Goal: Task Accomplishment & Management: Manage account settings

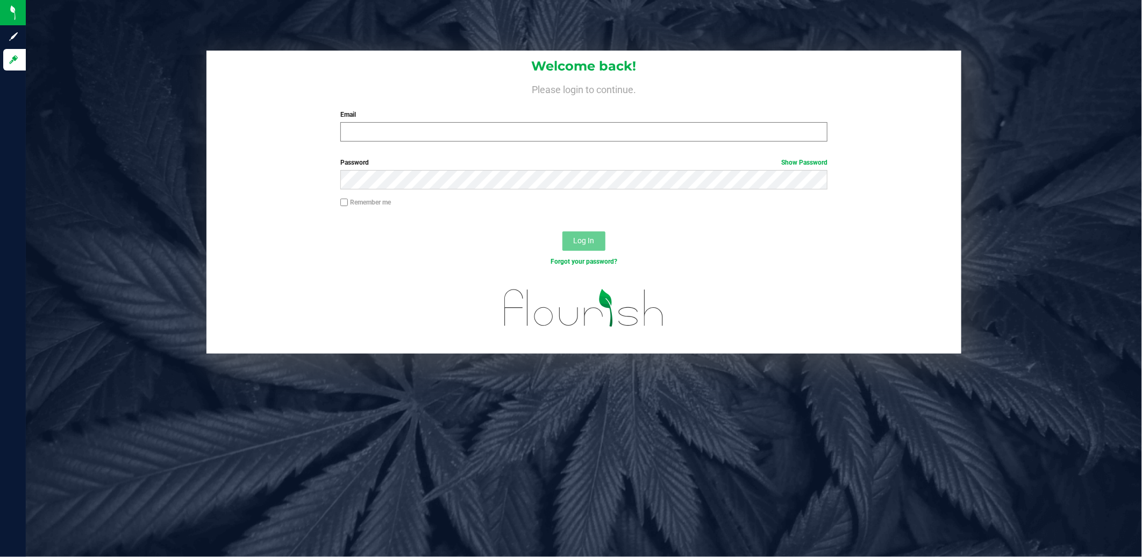
type input "[EMAIL_ADDRESS][DOMAIN_NAME]"
click at [562, 231] on button "Log In" at bounding box center [583, 240] width 43 height 19
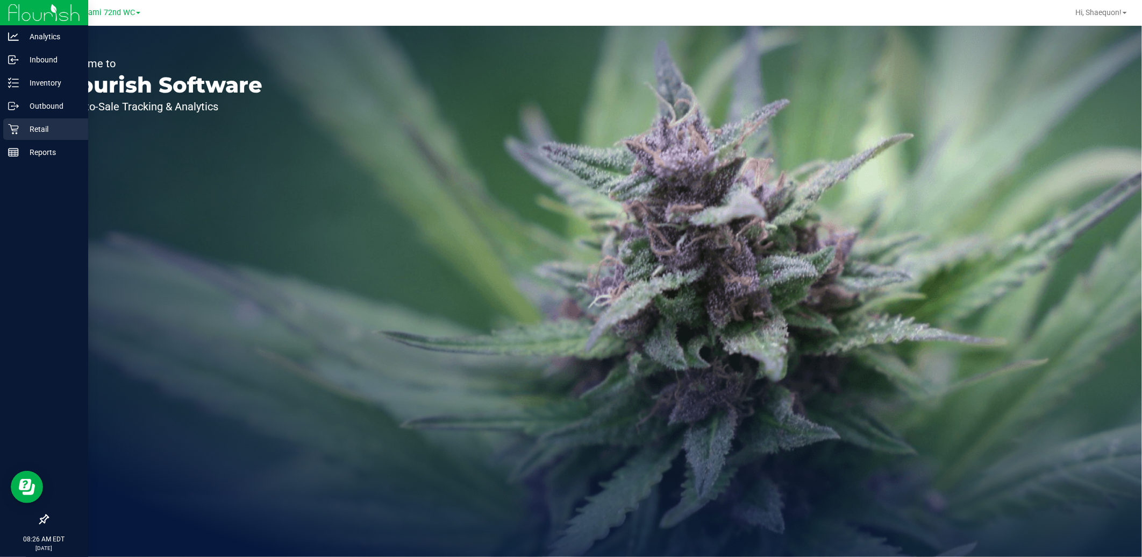
click at [19, 130] on p "Retail" at bounding box center [51, 129] width 65 height 13
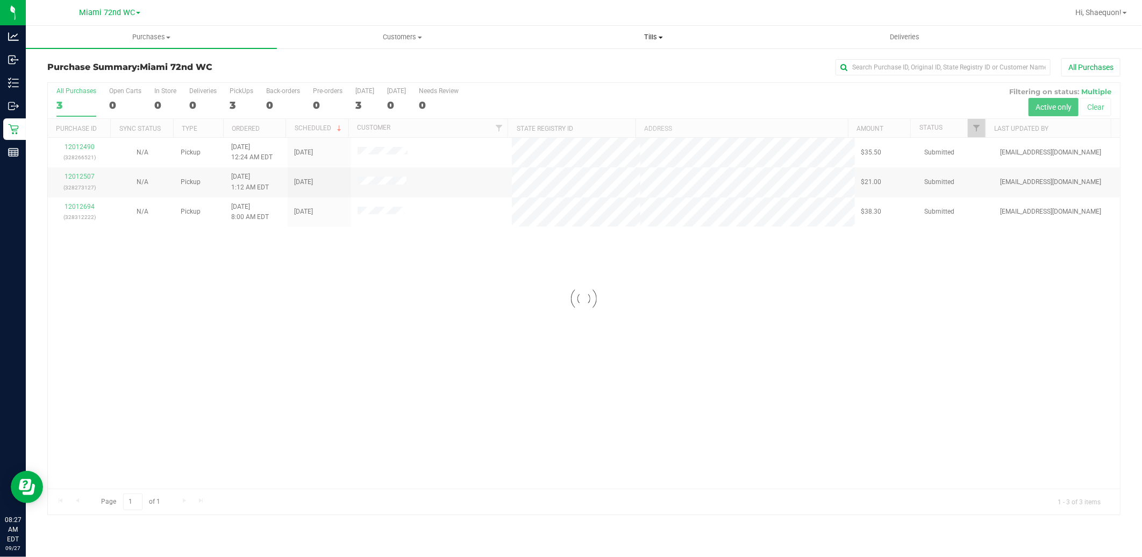
click at [662, 39] on span "Tills" at bounding box center [654, 37] width 250 height 10
click at [626, 68] on li "Manage tills" at bounding box center [653, 65] width 251 height 13
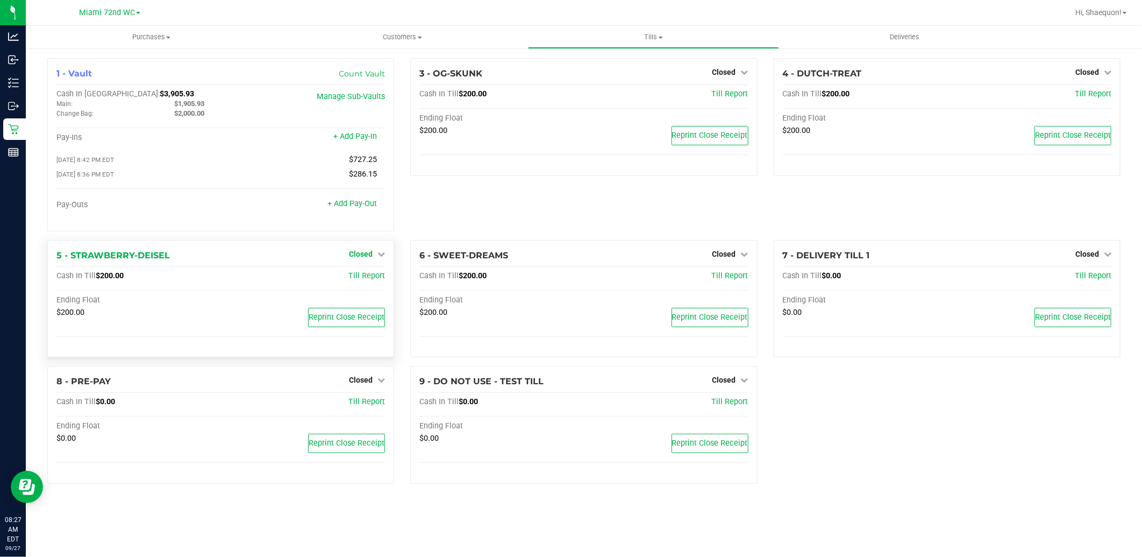
click at [383, 251] on link "Closed" at bounding box center [367, 253] width 36 height 9
click at [380, 281] on div "Open Till" at bounding box center [361, 275] width 80 height 13
click at [361, 280] on link "Open Till" at bounding box center [360, 276] width 28 height 9
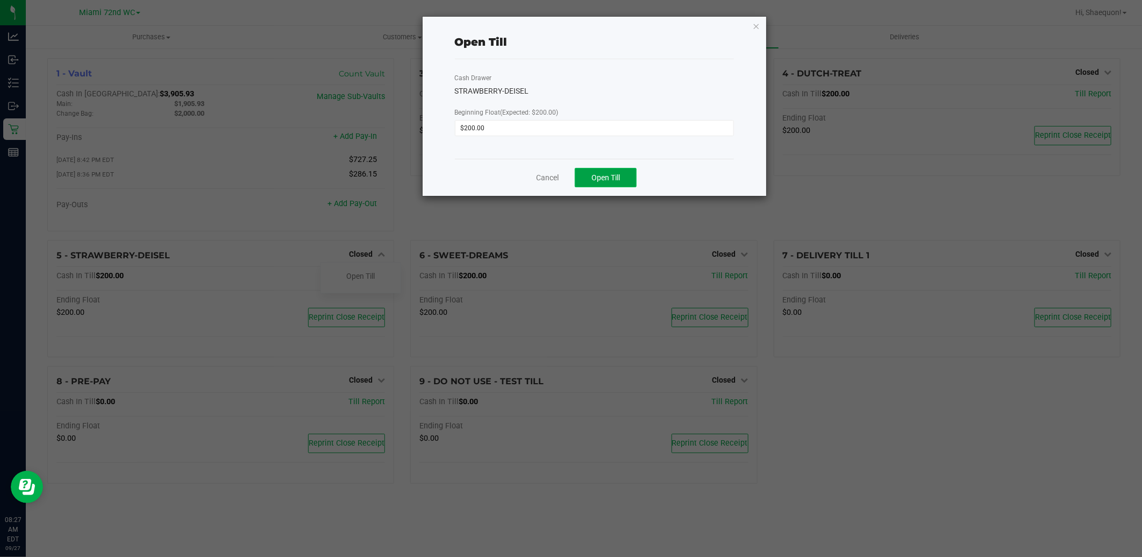
click at [588, 177] on button "Open Till" at bounding box center [606, 177] width 62 height 19
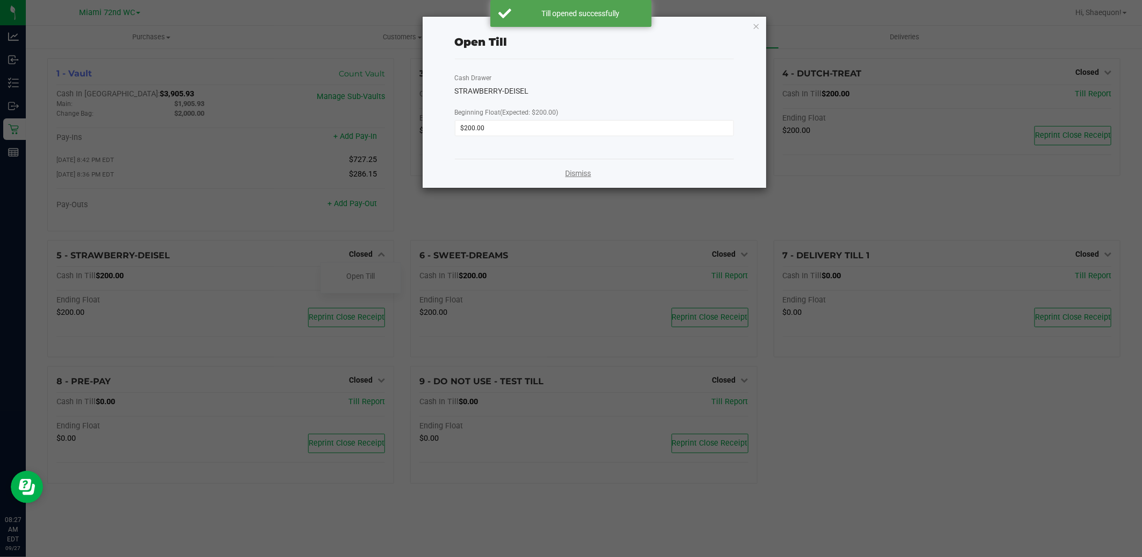
click at [581, 173] on link "Dismiss" at bounding box center [579, 173] width 26 height 11
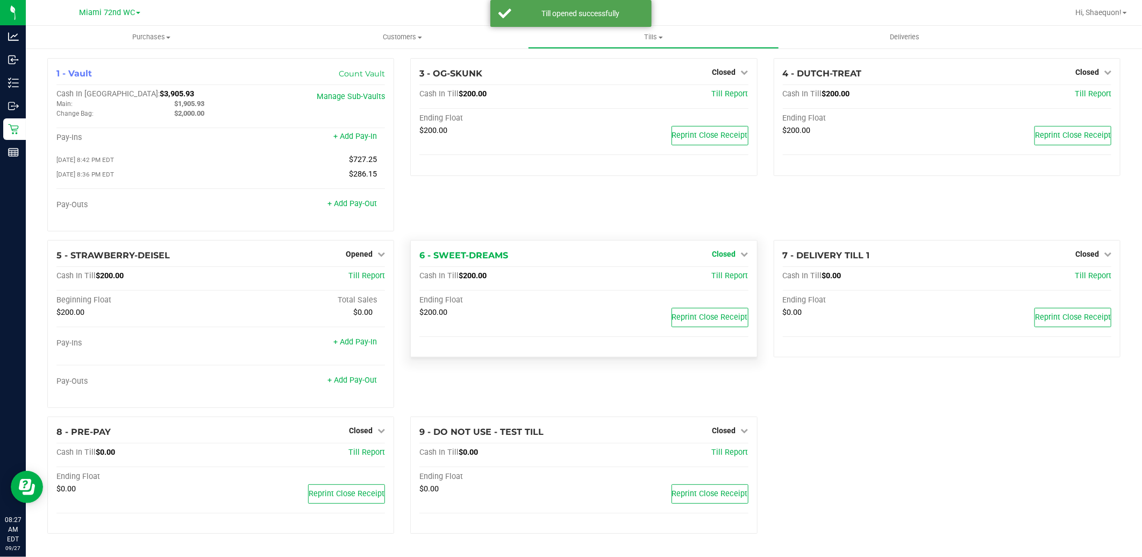
click at [739, 256] on link "Closed" at bounding box center [730, 253] width 36 height 9
click at [728, 279] on link "Open Till" at bounding box center [724, 276] width 28 height 9
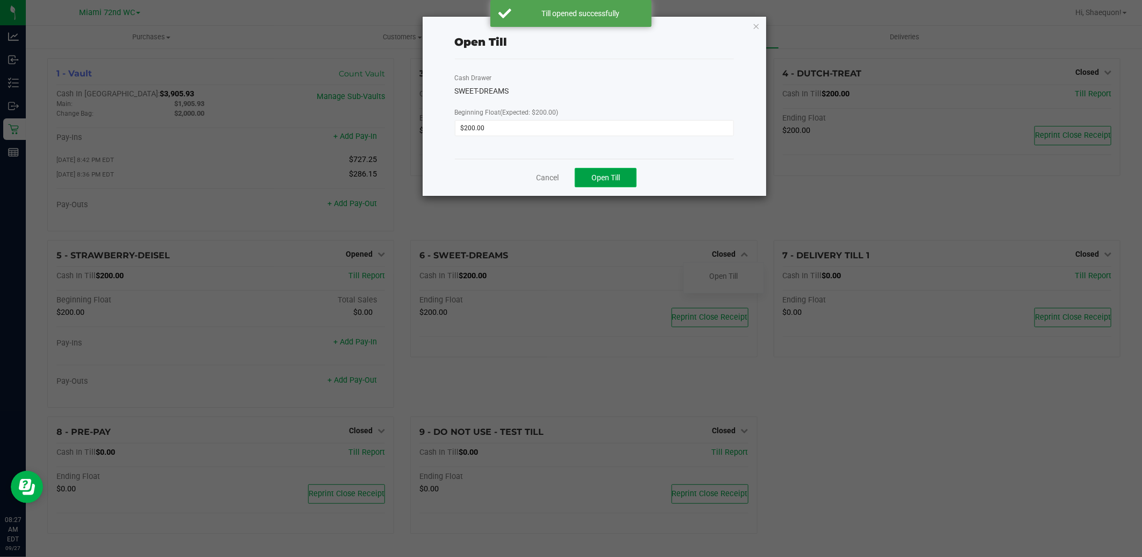
click at [614, 183] on button "Open Till" at bounding box center [606, 177] width 62 height 19
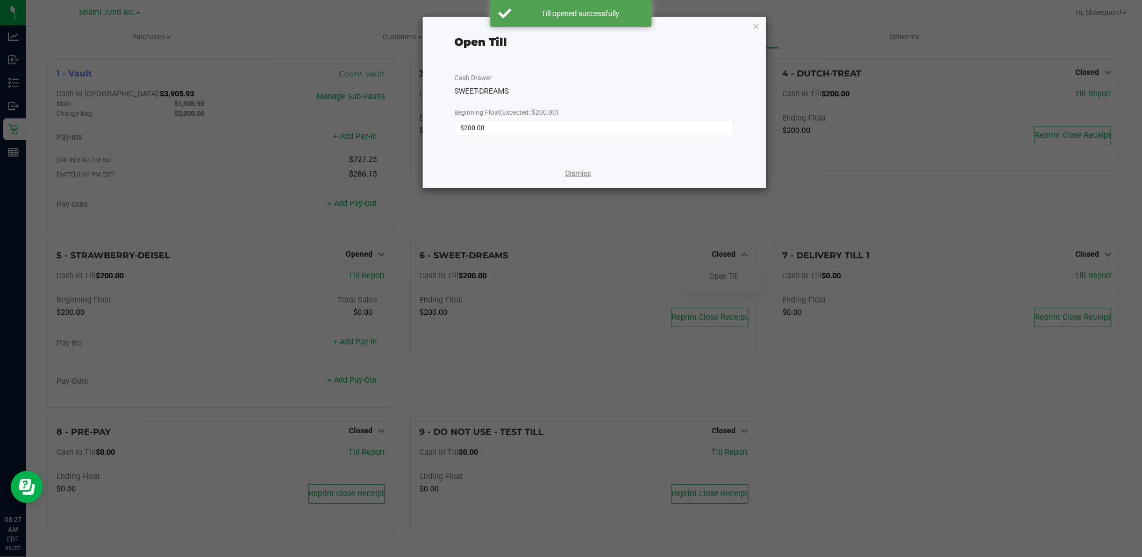
click at [582, 175] on link "Dismiss" at bounding box center [579, 173] width 26 height 11
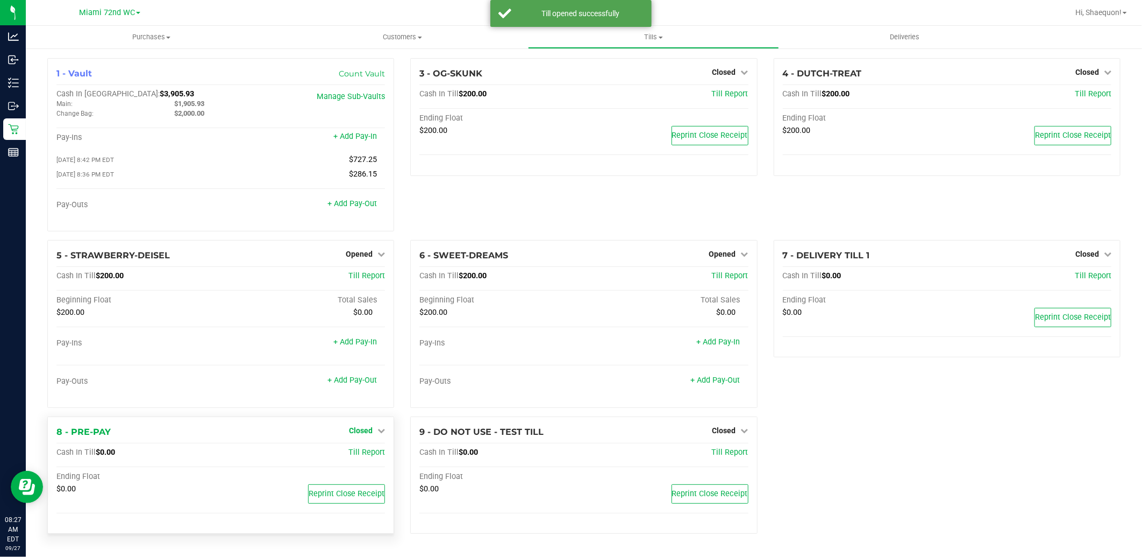
click at [383, 434] on icon at bounding box center [381, 430] width 8 height 8
click at [369, 455] on link "Open Till" at bounding box center [360, 452] width 28 height 9
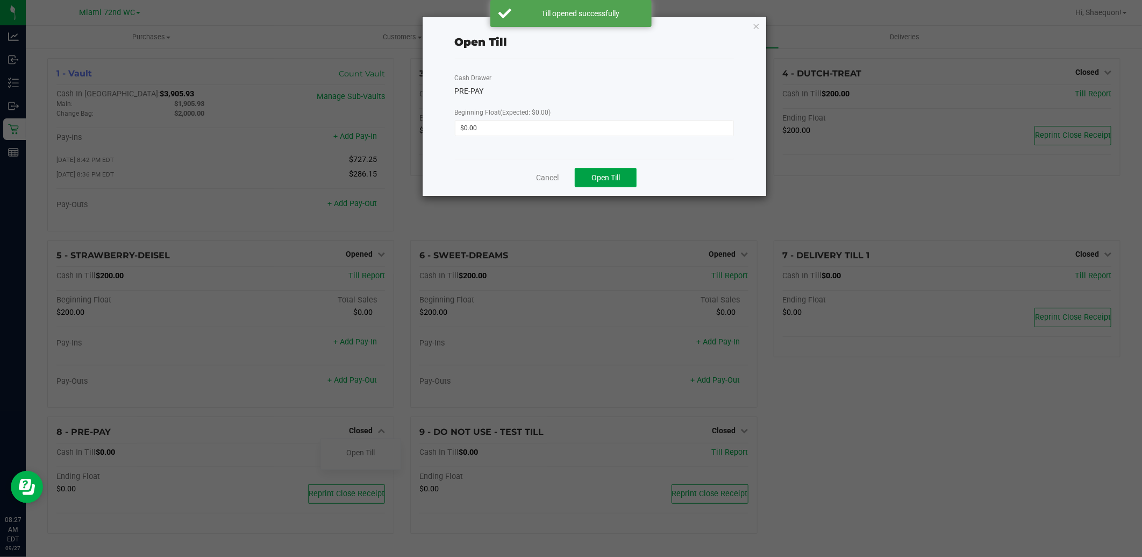
click at [617, 180] on span "Open Till" at bounding box center [605, 177] width 28 height 9
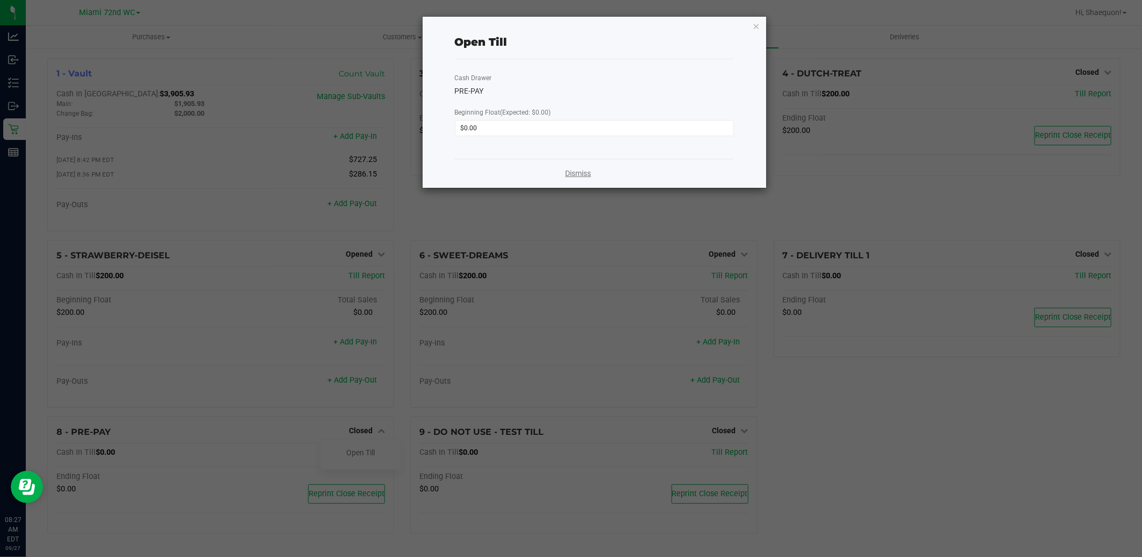
click at [582, 170] on link "Dismiss" at bounding box center [579, 173] width 26 height 11
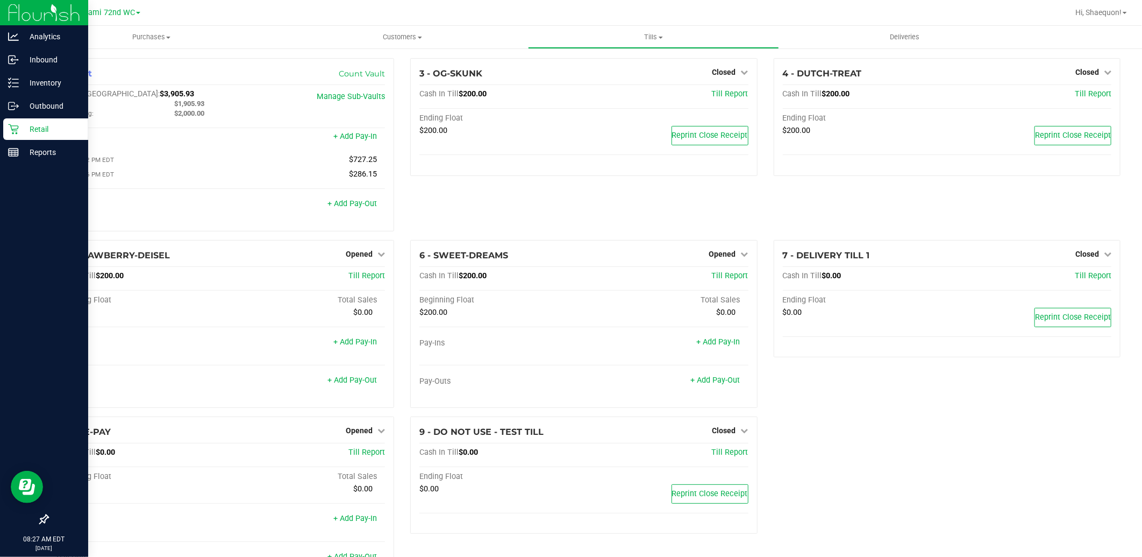
click at [13, 125] on icon at bounding box center [13, 129] width 11 height 11
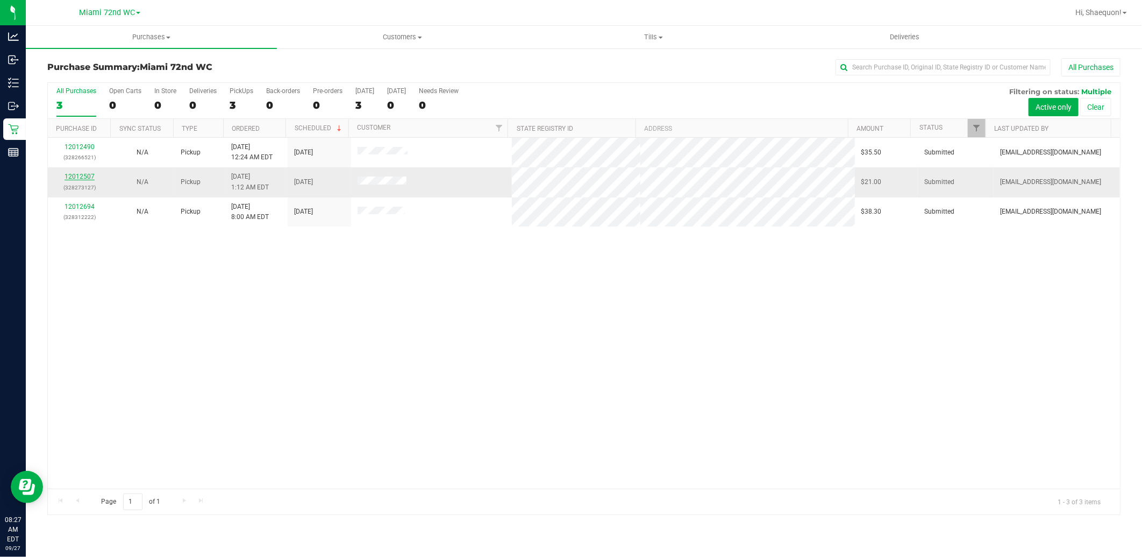
click at [76, 175] on link "12012507" at bounding box center [80, 177] width 30 height 8
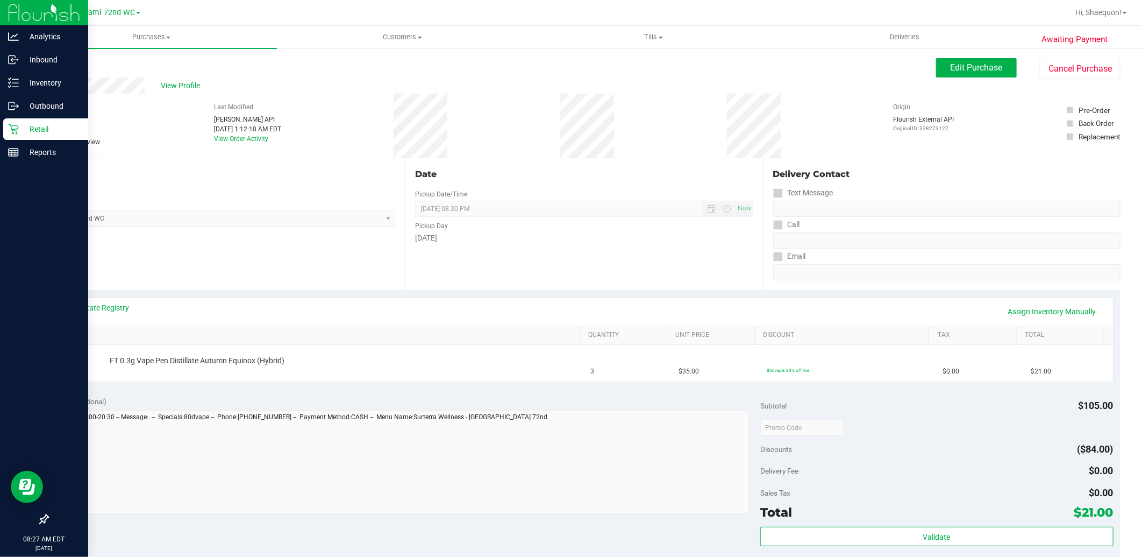
click at [15, 124] on icon at bounding box center [13, 129] width 11 height 11
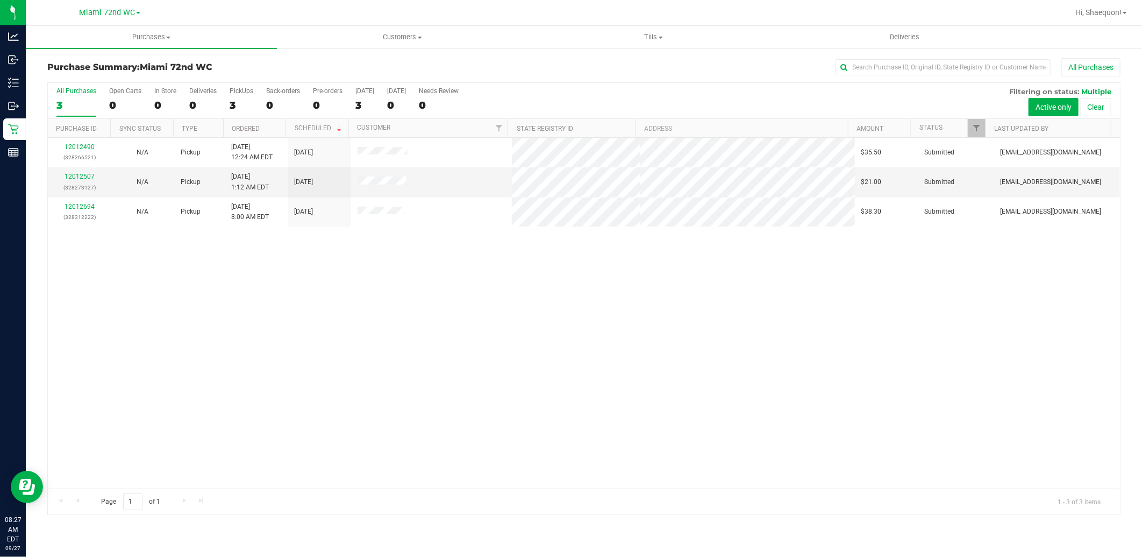
click at [296, 314] on div "12012490 (328266521) N/A Pickup [DATE] 12:24 AM EDT 9/27/2025 $35.50 Submitted …" at bounding box center [584, 313] width 1072 height 351
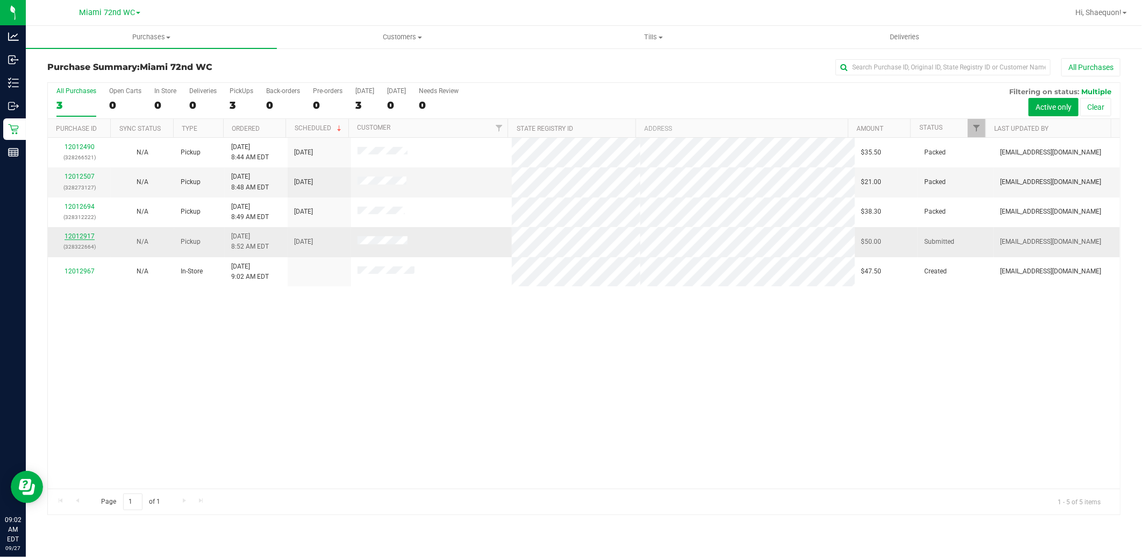
click at [77, 240] on link "12012917" at bounding box center [80, 236] width 30 height 8
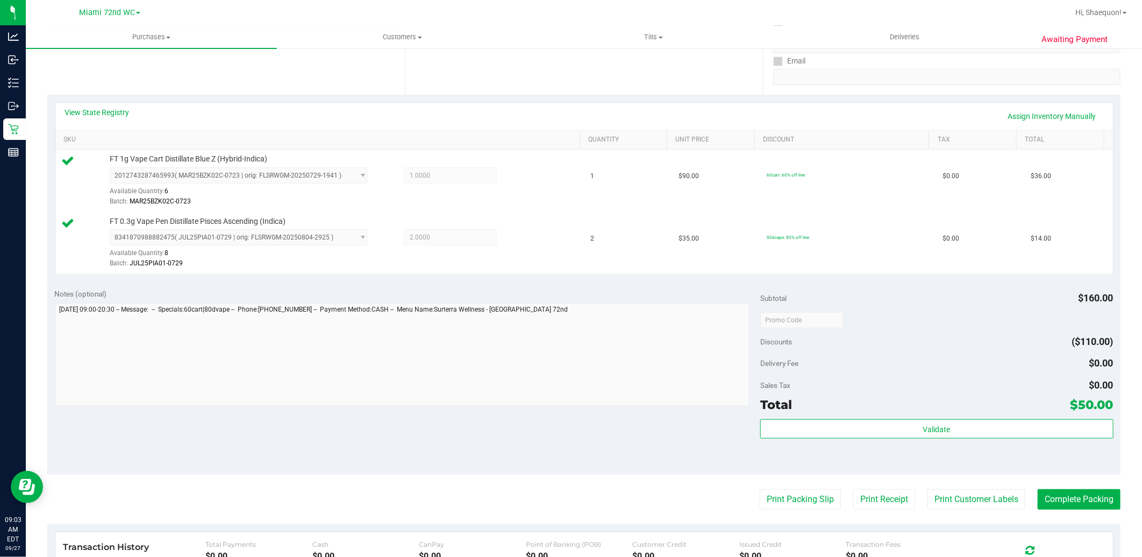
scroll to position [239, 0]
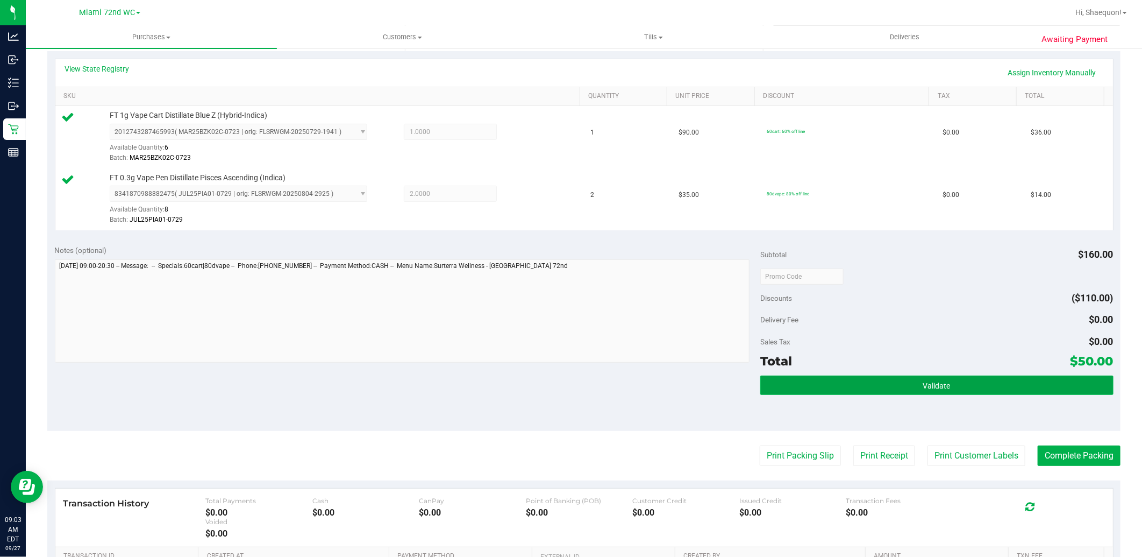
click at [983, 391] on button "Validate" at bounding box center [936, 384] width 353 height 19
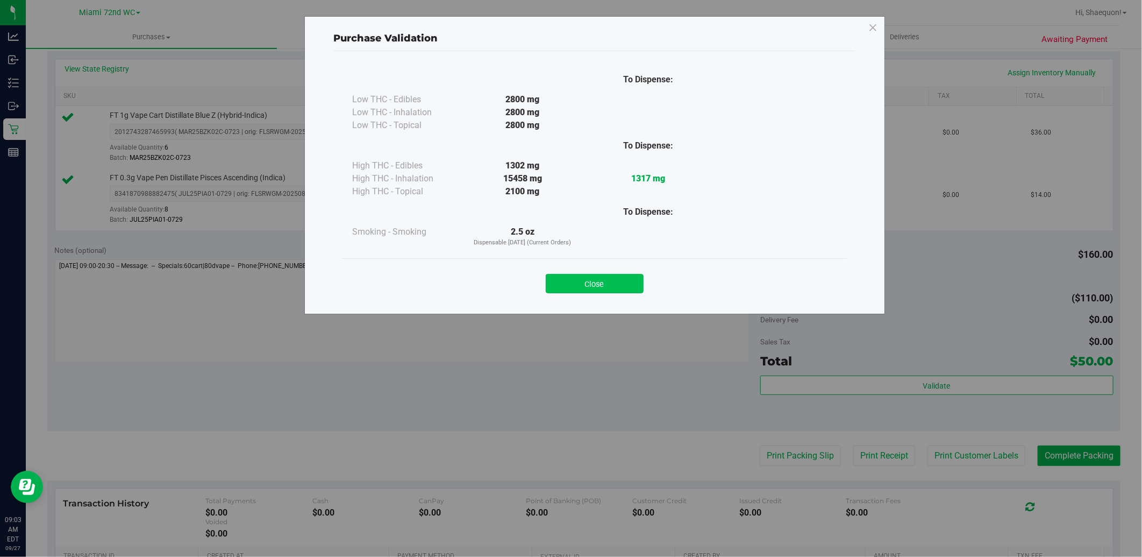
click at [600, 282] on button "Close" at bounding box center [595, 283] width 98 height 19
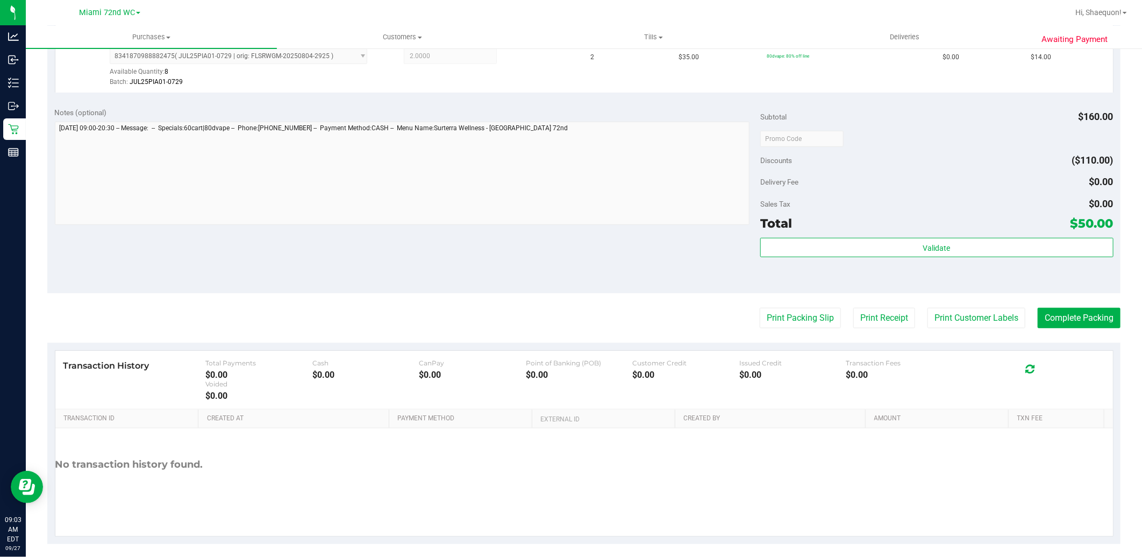
scroll to position [386, 0]
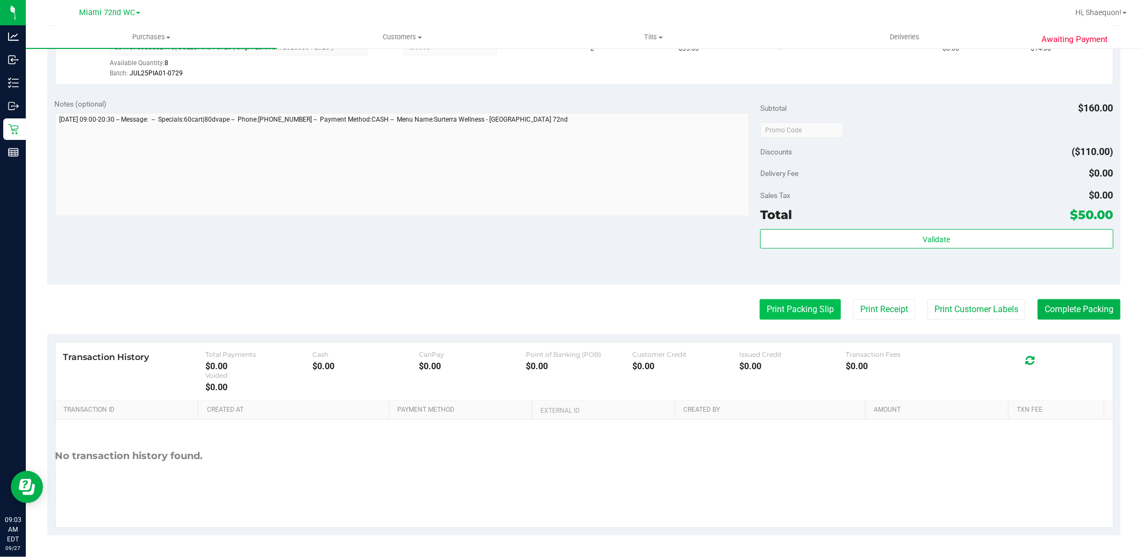
click at [786, 305] on button "Print Packing Slip" at bounding box center [800, 309] width 81 height 20
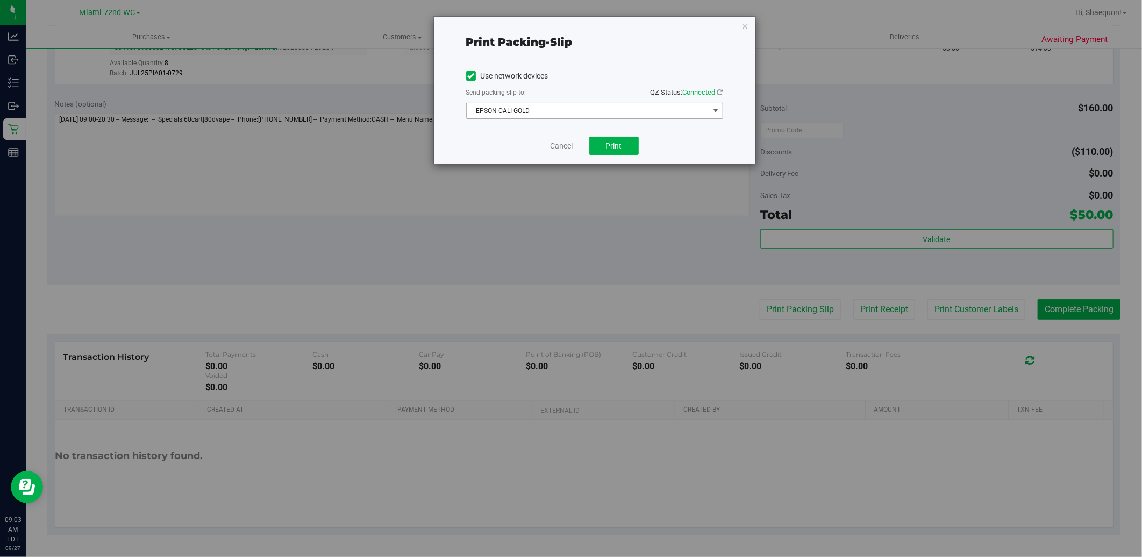
click at [710, 111] on span "select" at bounding box center [715, 110] width 13 height 15
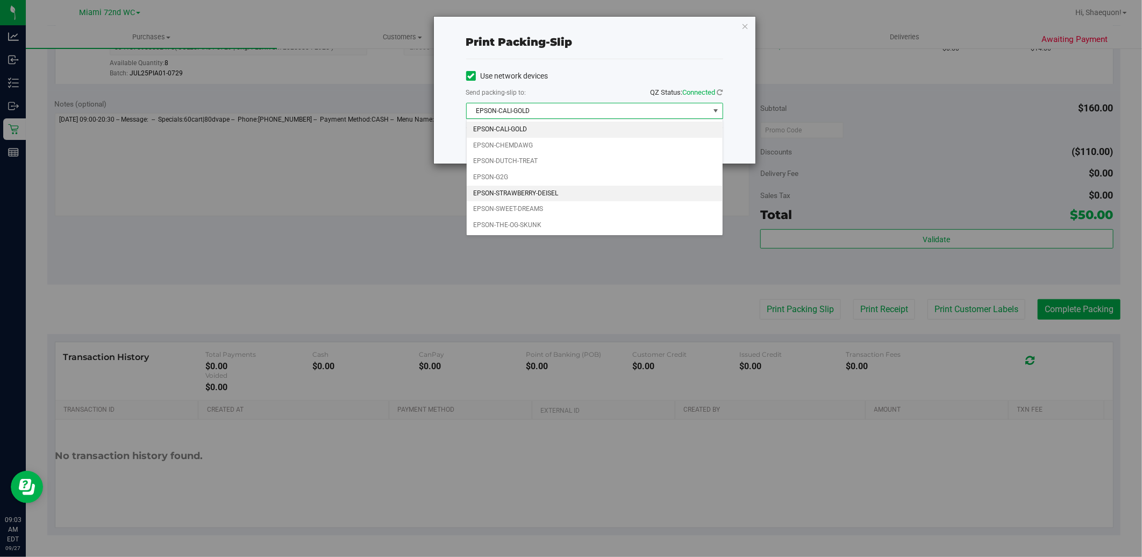
click at [632, 195] on li "EPSON-STRAWBERRY-DEISEL" at bounding box center [595, 194] width 256 height 16
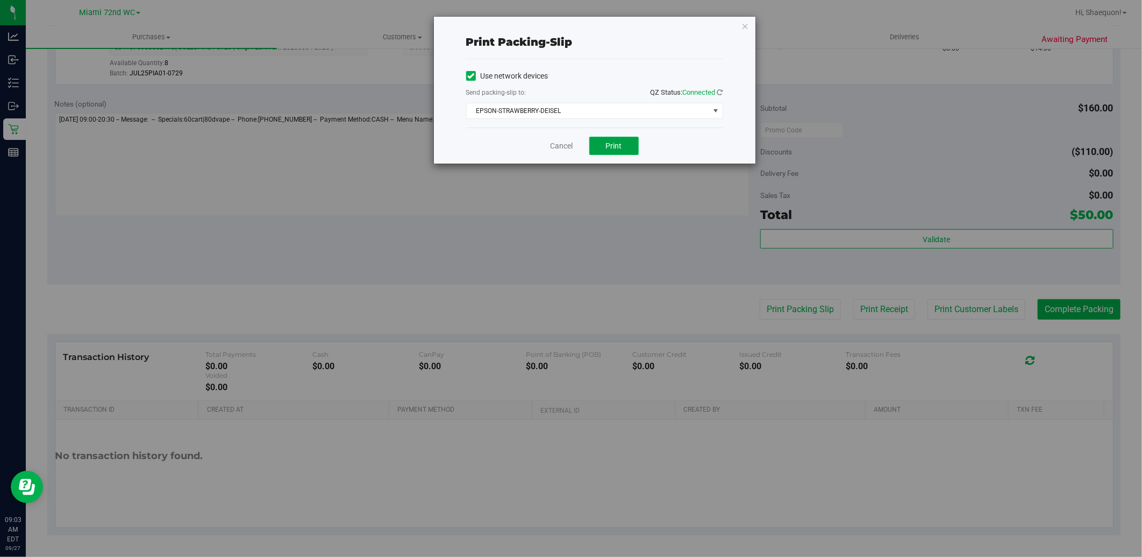
click at [617, 141] on span "Print" at bounding box center [614, 145] width 16 height 9
click at [558, 148] on link "Cancel" at bounding box center [562, 145] width 23 height 11
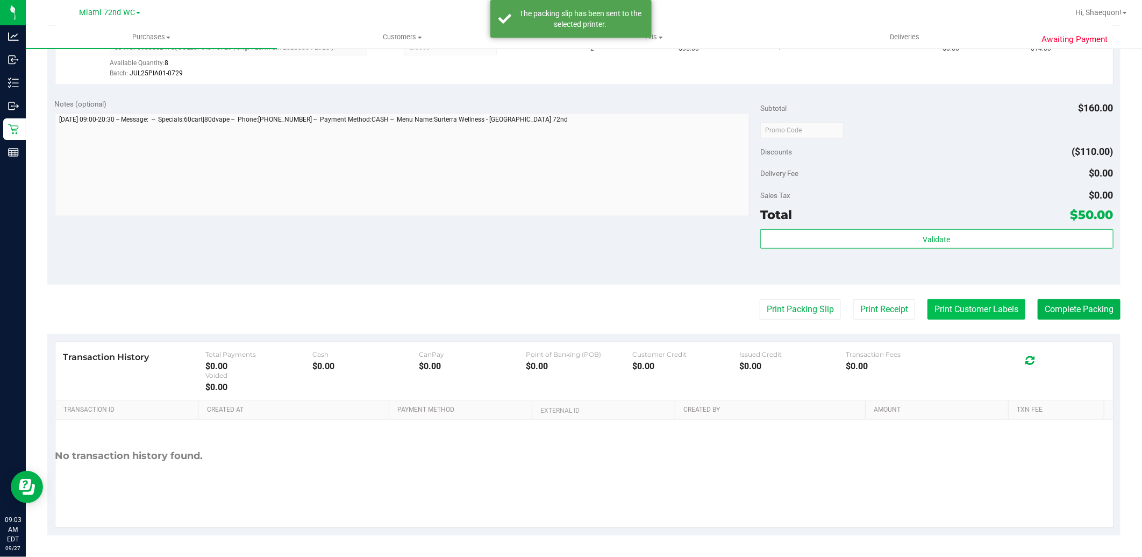
click at [956, 309] on button "Print Customer Labels" at bounding box center [977, 309] width 98 height 20
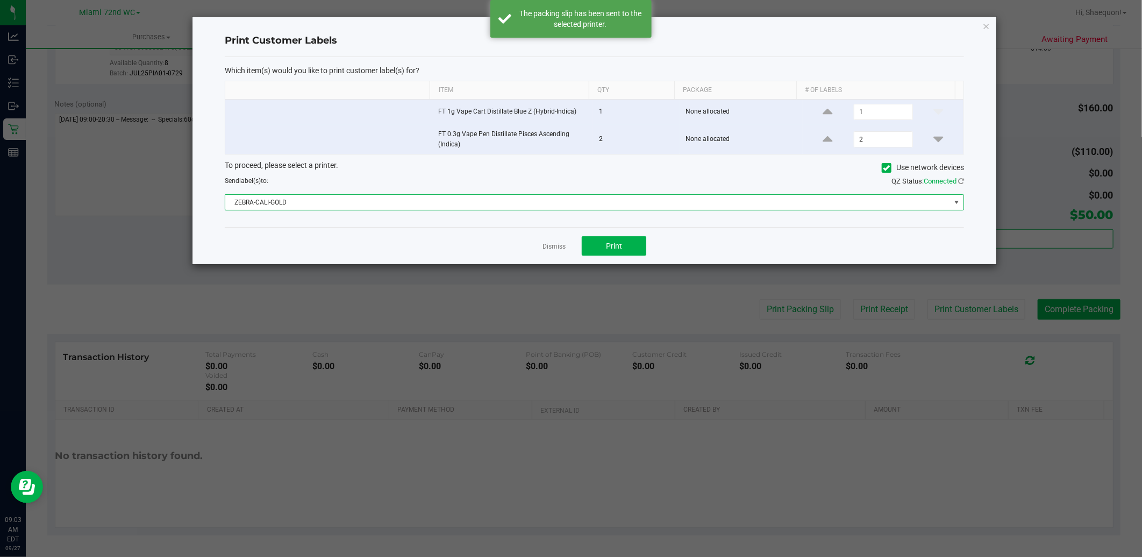
click at [960, 206] on span at bounding box center [957, 202] width 9 height 9
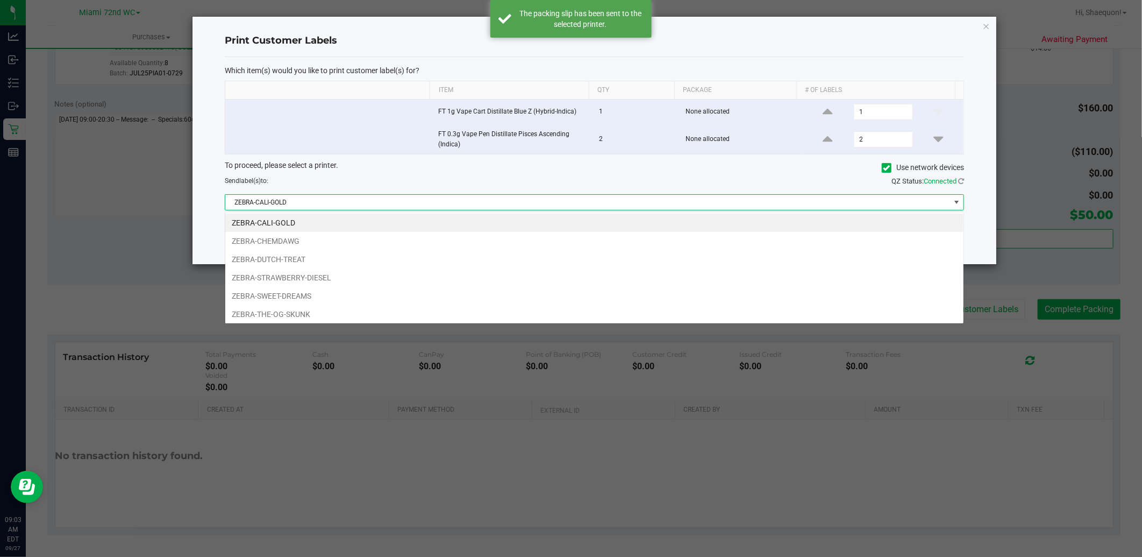
scroll to position [16, 739]
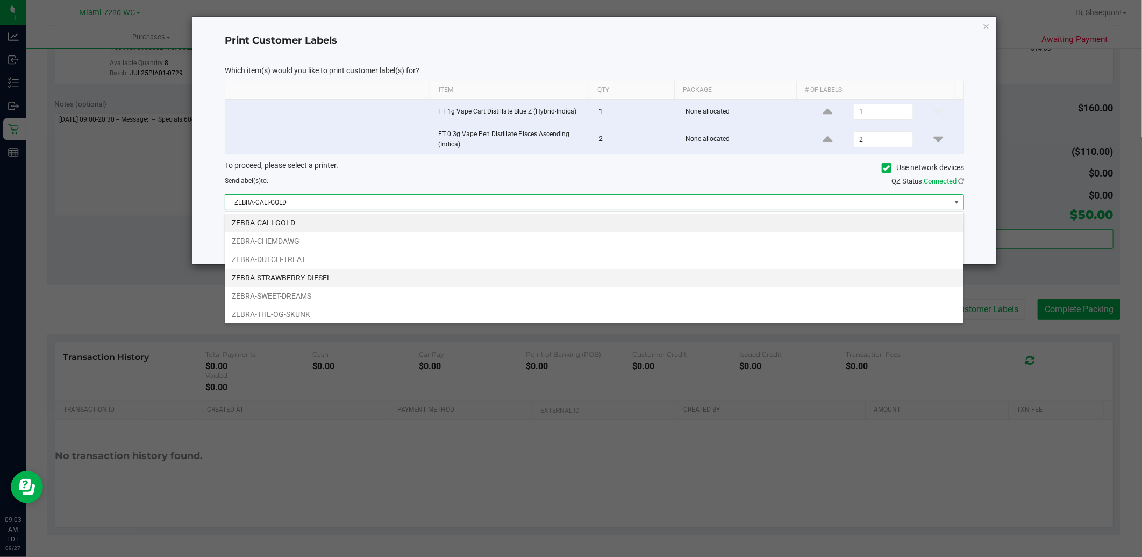
click at [735, 272] on li "ZEBRA-STRAWBERRY-DIESEL" at bounding box center [594, 277] width 738 height 18
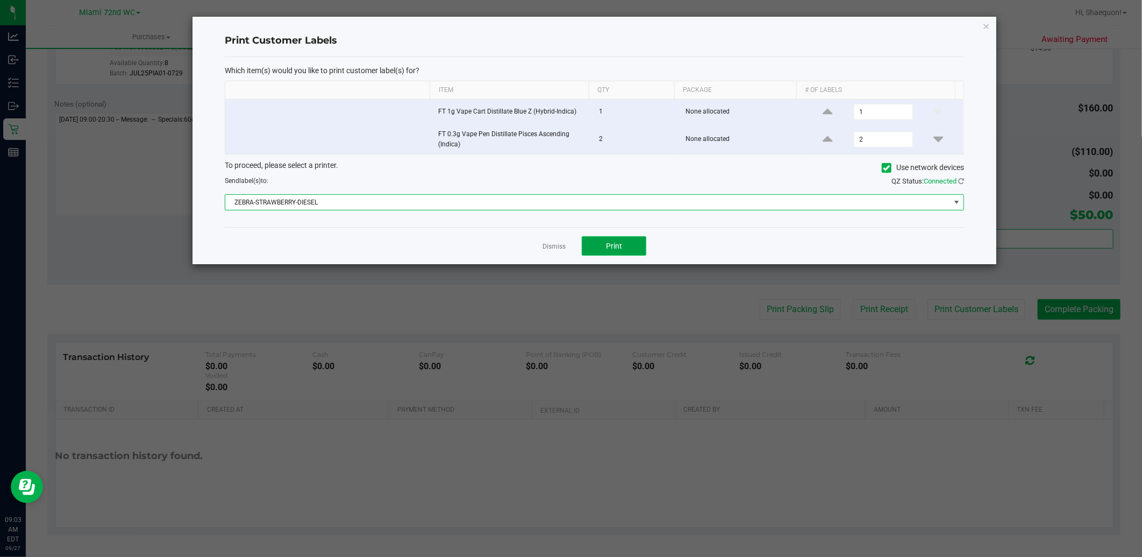
click at [633, 247] on button "Print" at bounding box center [614, 245] width 65 height 19
click at [561, 246] on link "Dismiss" at bounding box center [554, 246] width 23 height 9
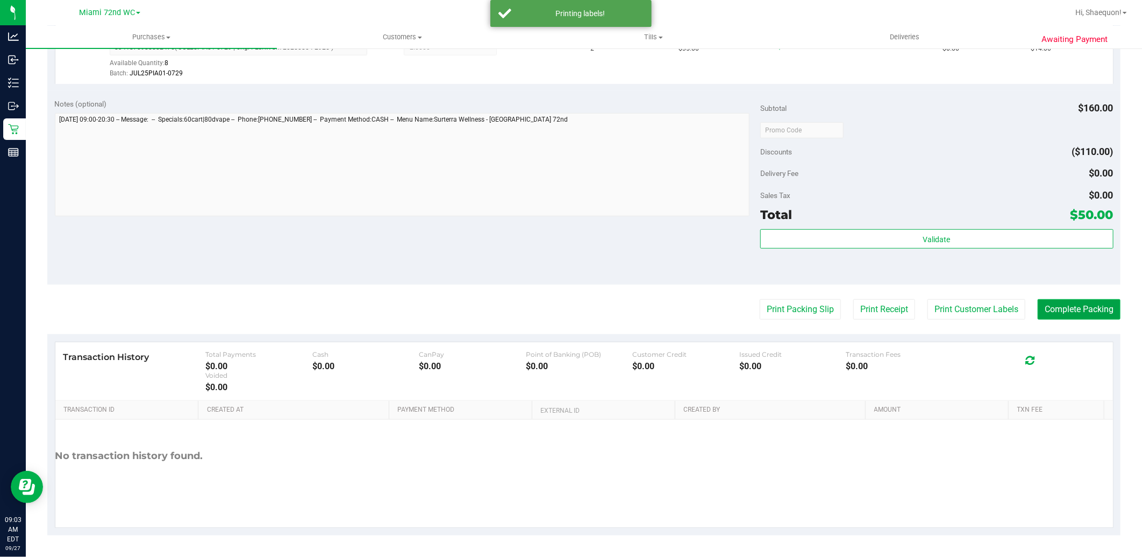
click at [1074, 310] on button "Complete Packing" at bounding box center [1079, 309] width 83 height 20
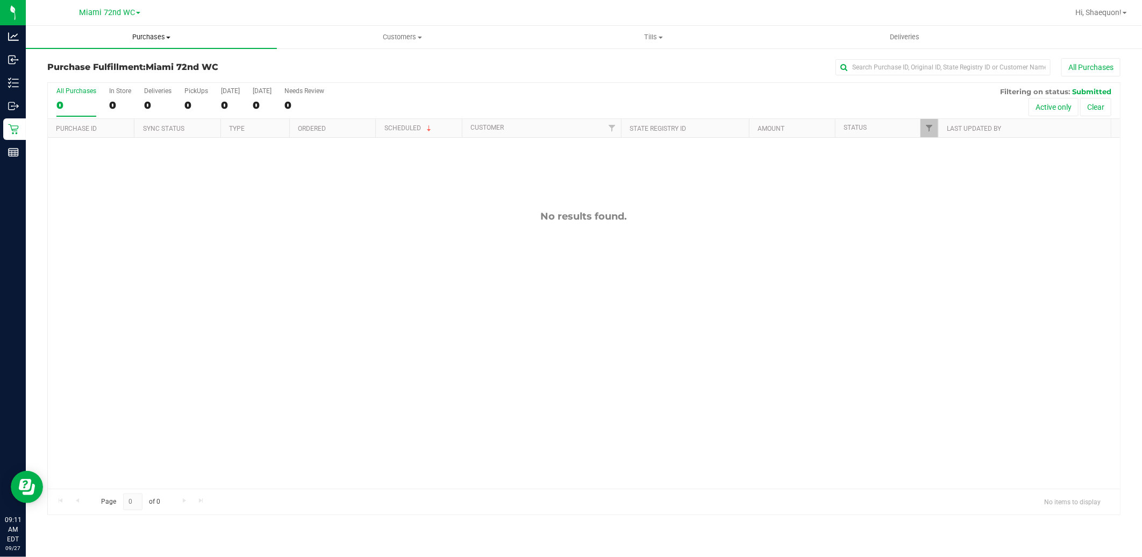
click at [165, 38] on span "Purchases" at bounding box center [151, 37] width 251 height 10
click at [119, 94] on li "All purchases" at bounding box center [151, 90] width 251 height 13
